Goal: Transaction & Acquisition: Subscribe to service/newsletter

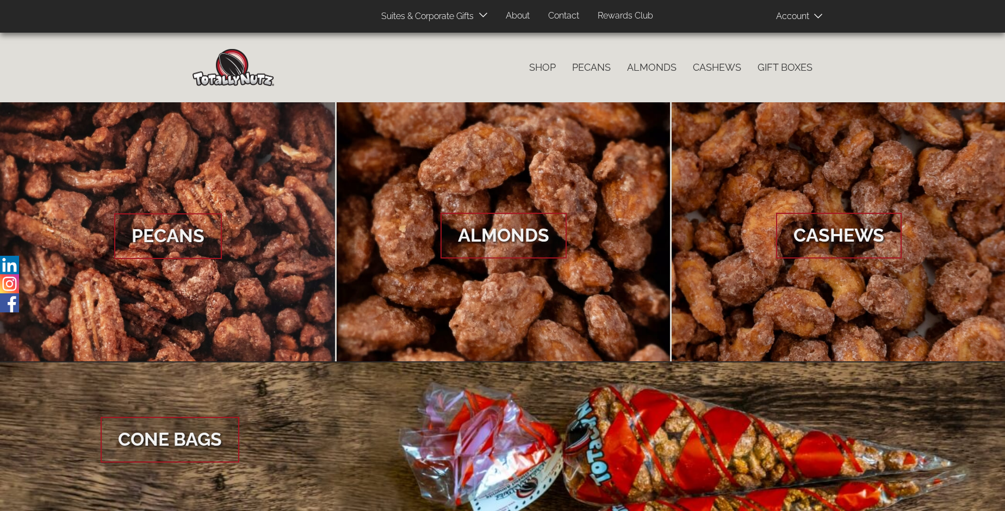
scroll to position [1626, 0]
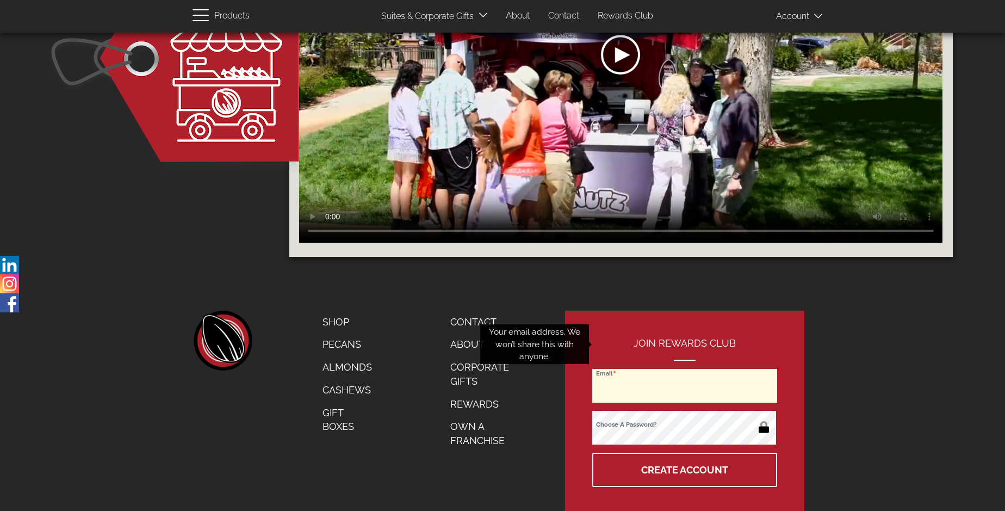
click at [685, 369] on input "Email" at bounding box center [684, 386] width 185 height 34
type input "julioeortiz24@icloud.com"
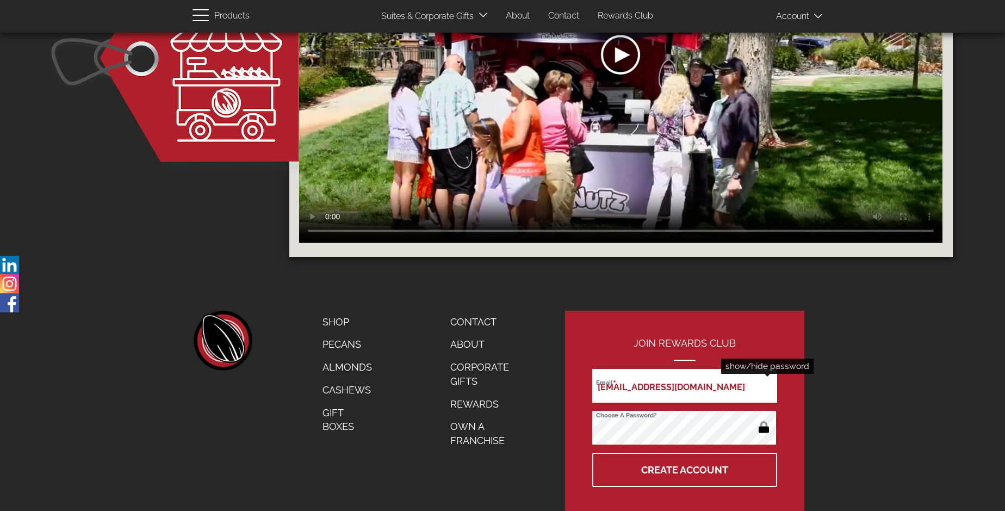
click at [764, 419] on button "button" at bounding box center [763, 427] width 21 height 17
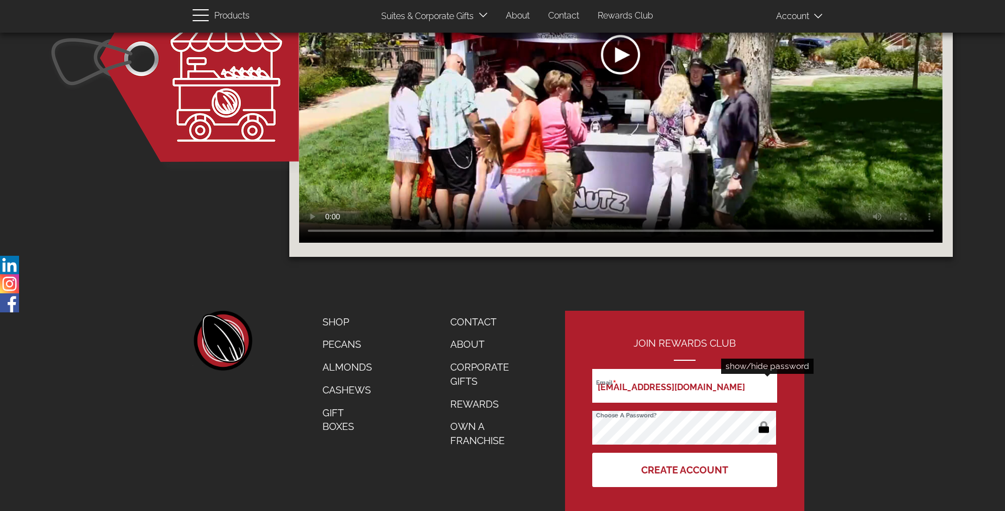
click at [685, 453] on button "Create Account" at bounding box center [684, 470] width 185 height 34
